Goal: Information Seeking & Learning: Understand process/instructions

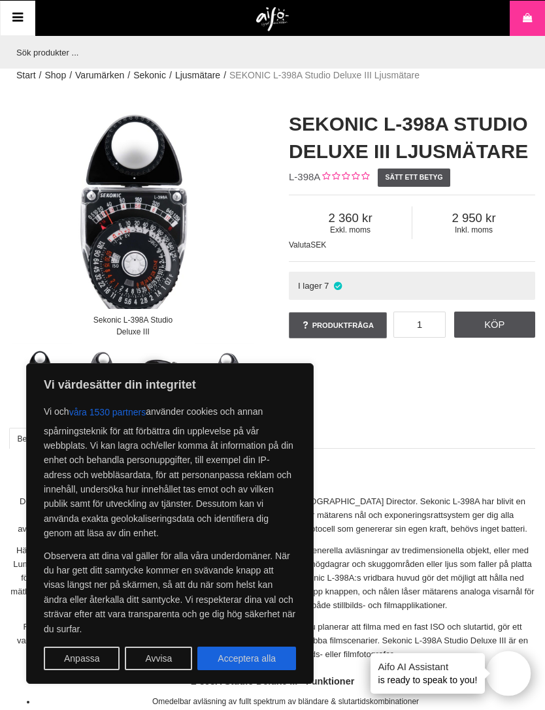
click at [159, 657] on button "Avvisa" at bounding box center [158, 658] width 67 height 24
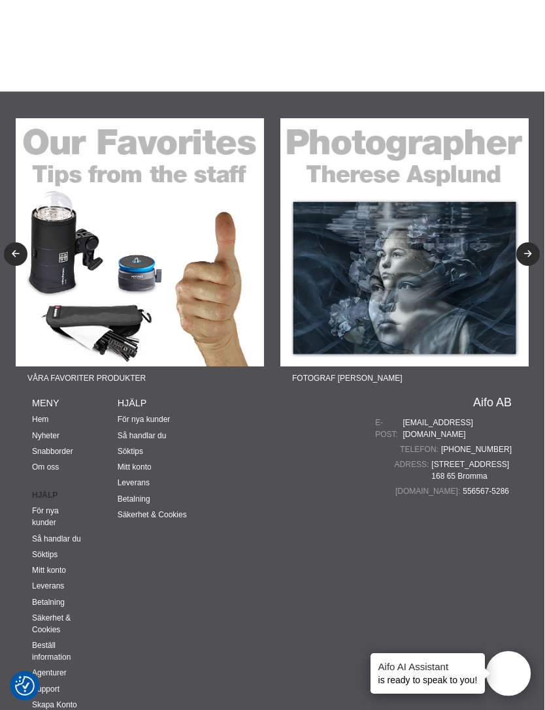
scroll to position [2737, 1]
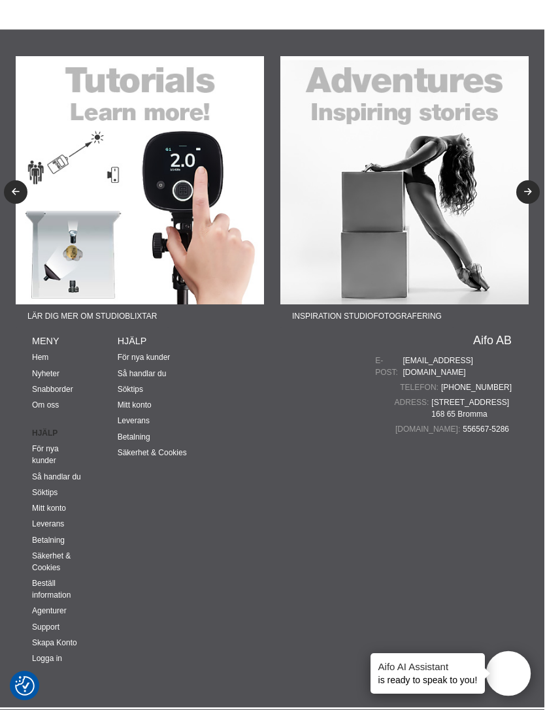
click at [138, 369] on link "Så handlar du" at bounding box center [142, 373] width 49 height 9
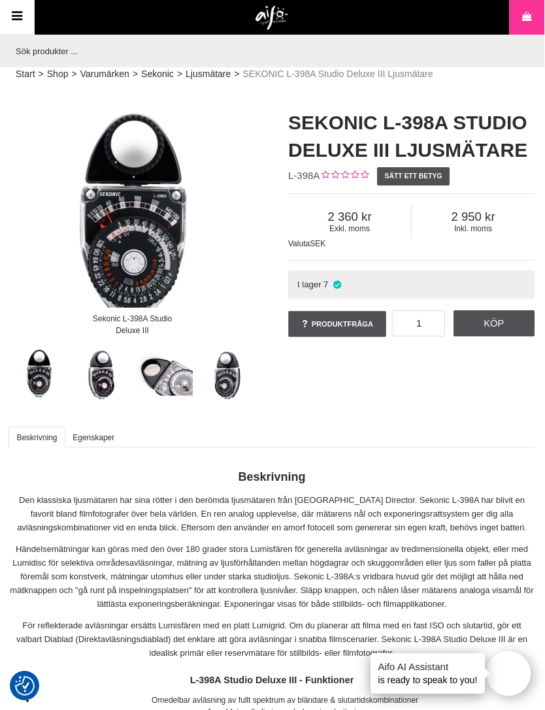
scroll to position [0, 1]
